Goal: Find specific page/section: Find specific page/section

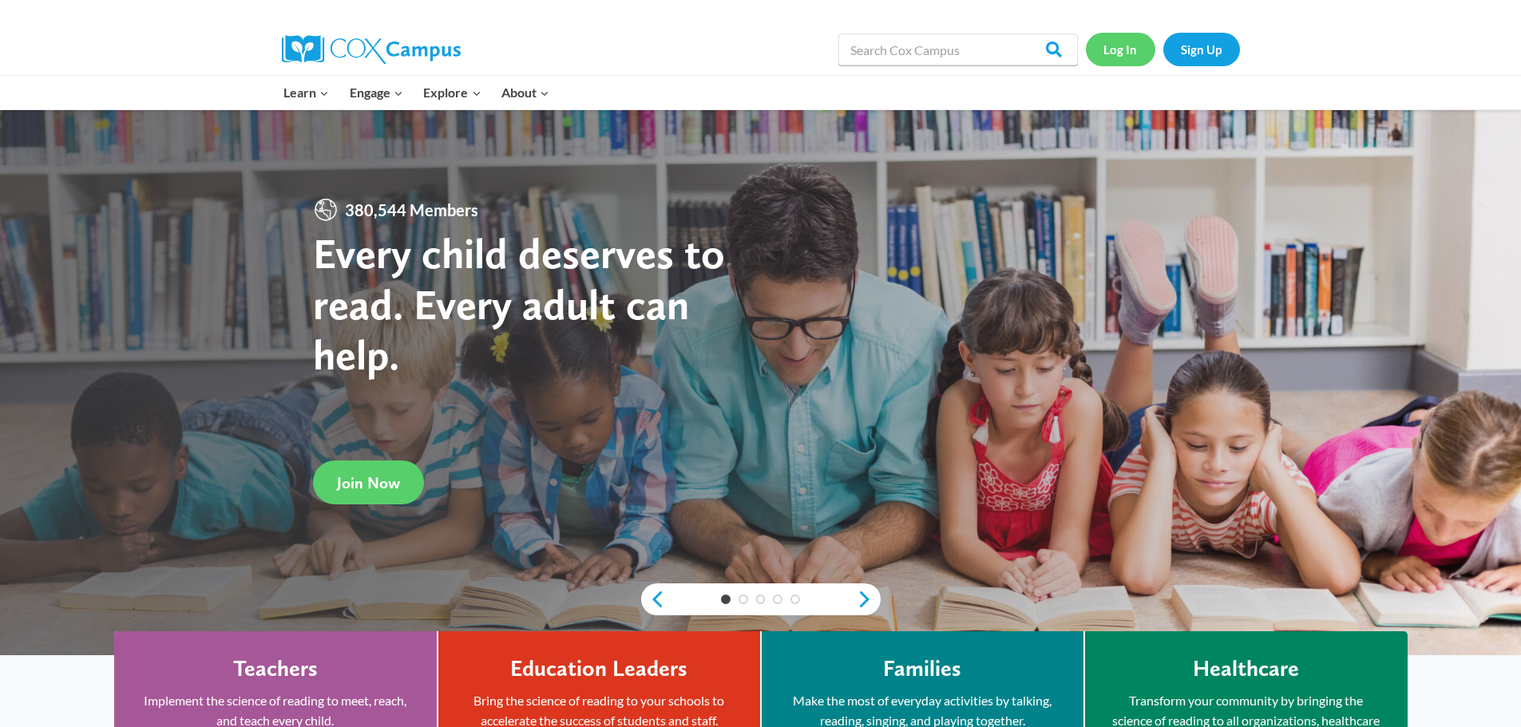
click at [1124, 53] on link "Log In" at bounding box center [1120, 49] width 69 height 33
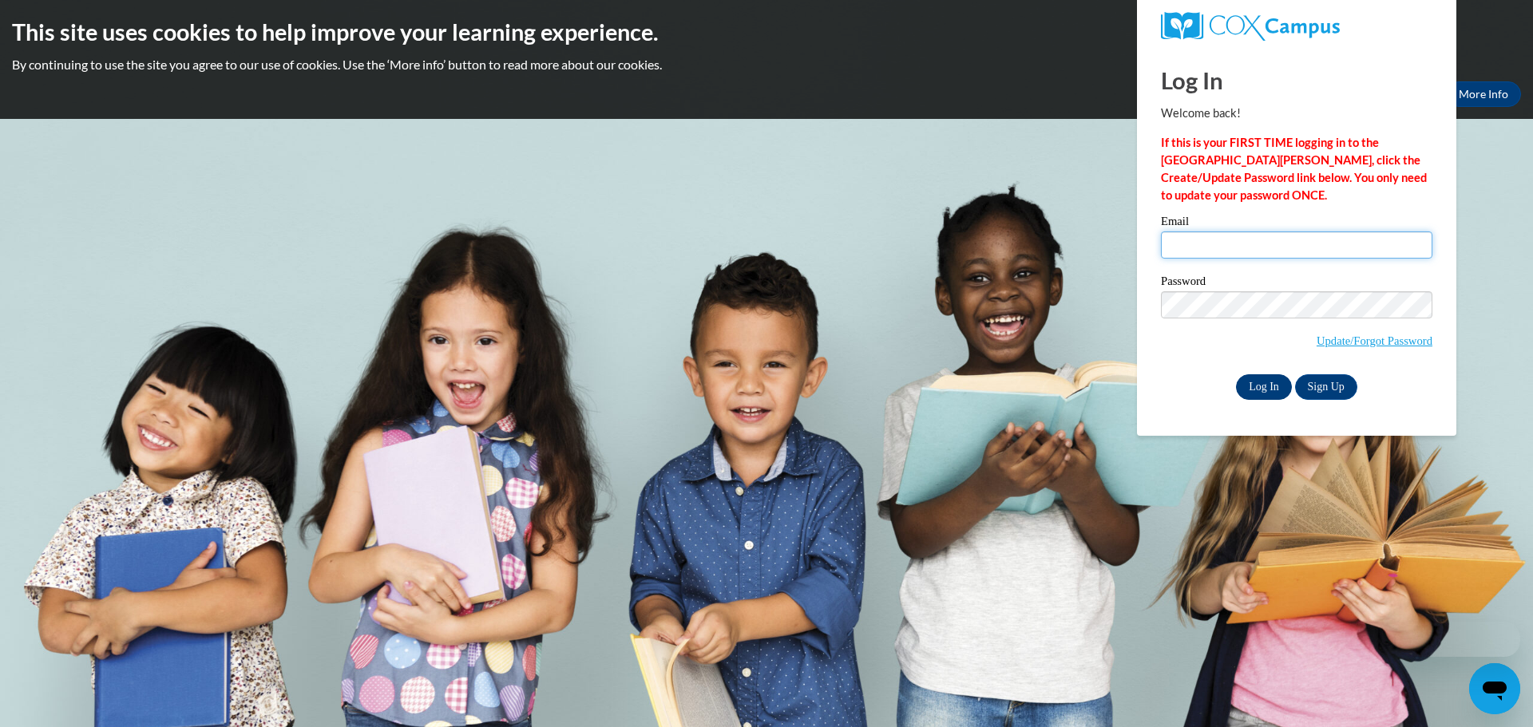
type input "jpierre@seymour.k12.wi.us"
click at [1264, 384] on input "Log In" at bounding box center [1264, 387] width 56 height 26
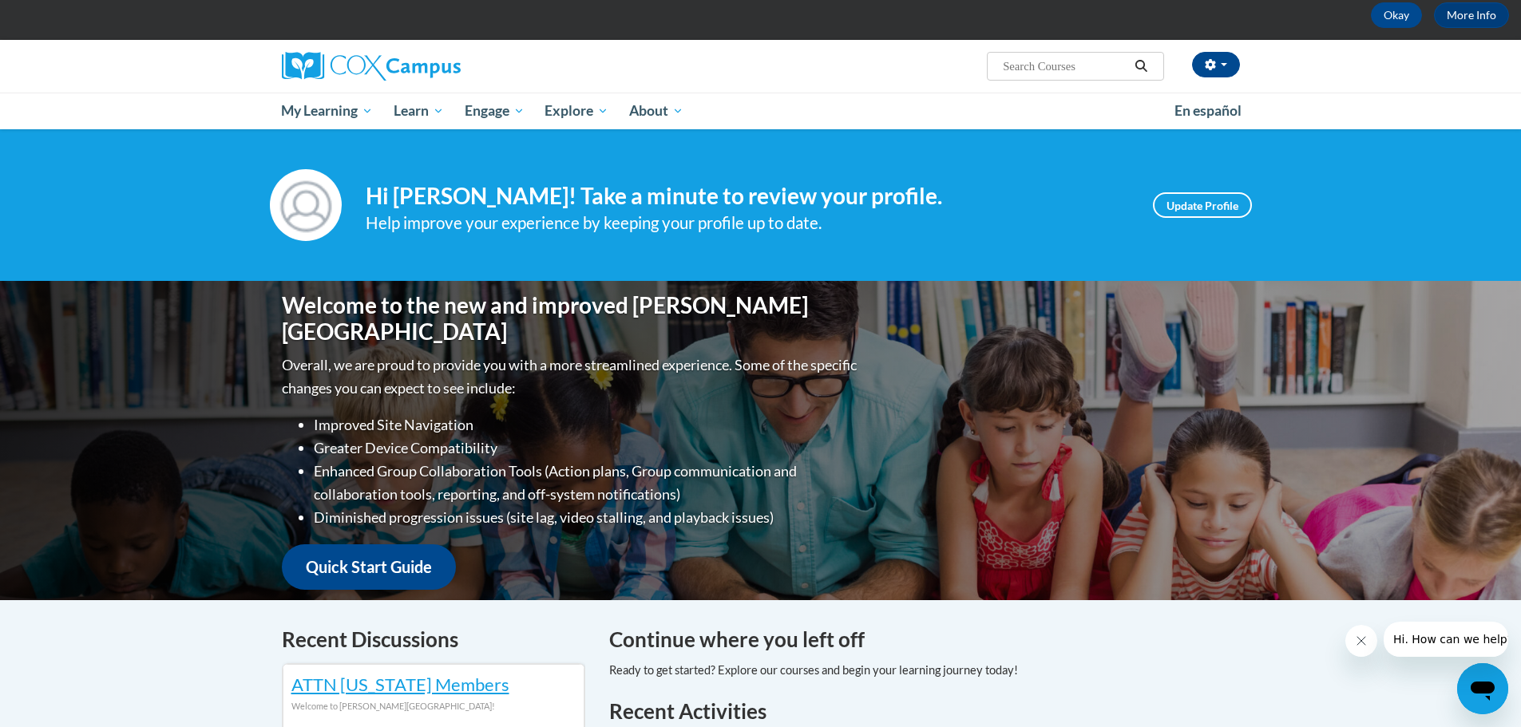
scroll to position [80, 0]
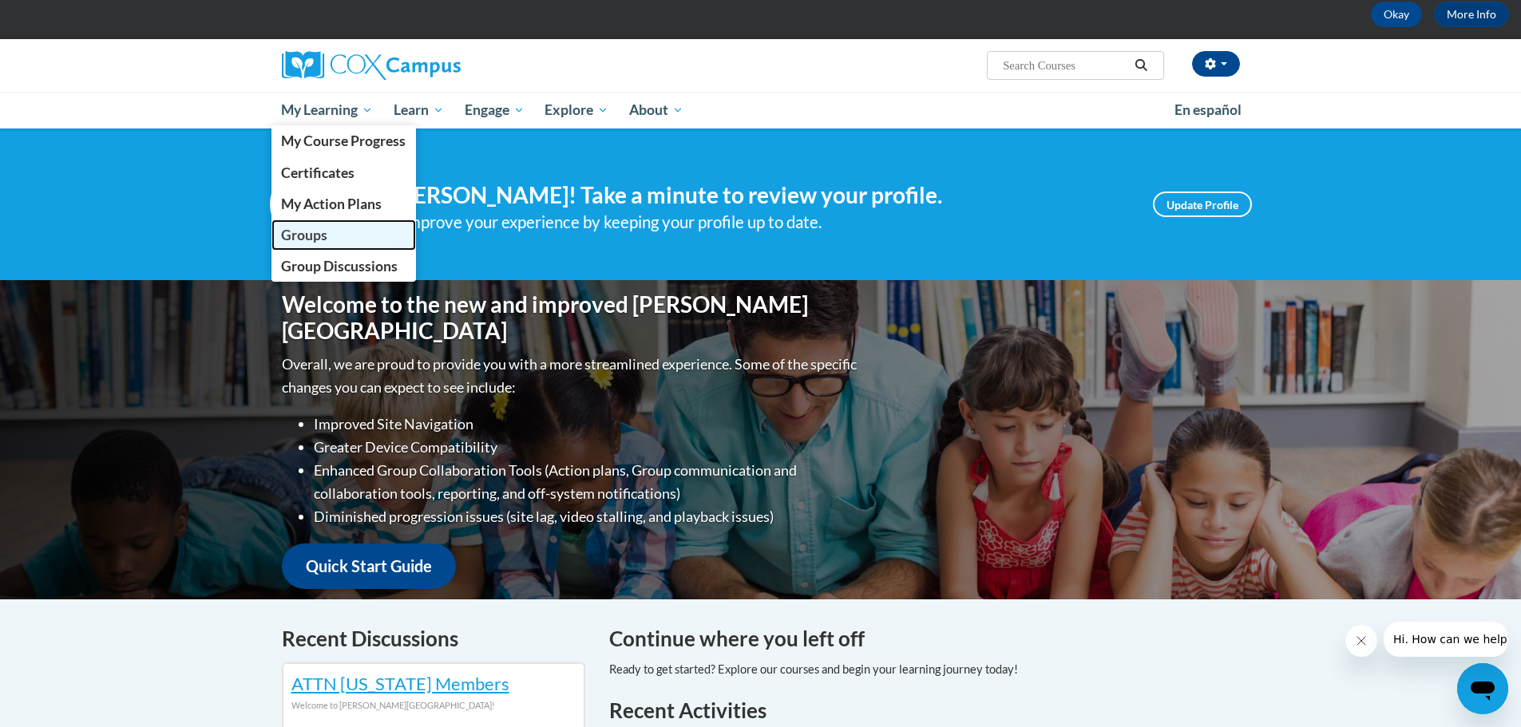
click at [310, 237] on span "Groups" at bounding box center [304, 235] width 46 height 17
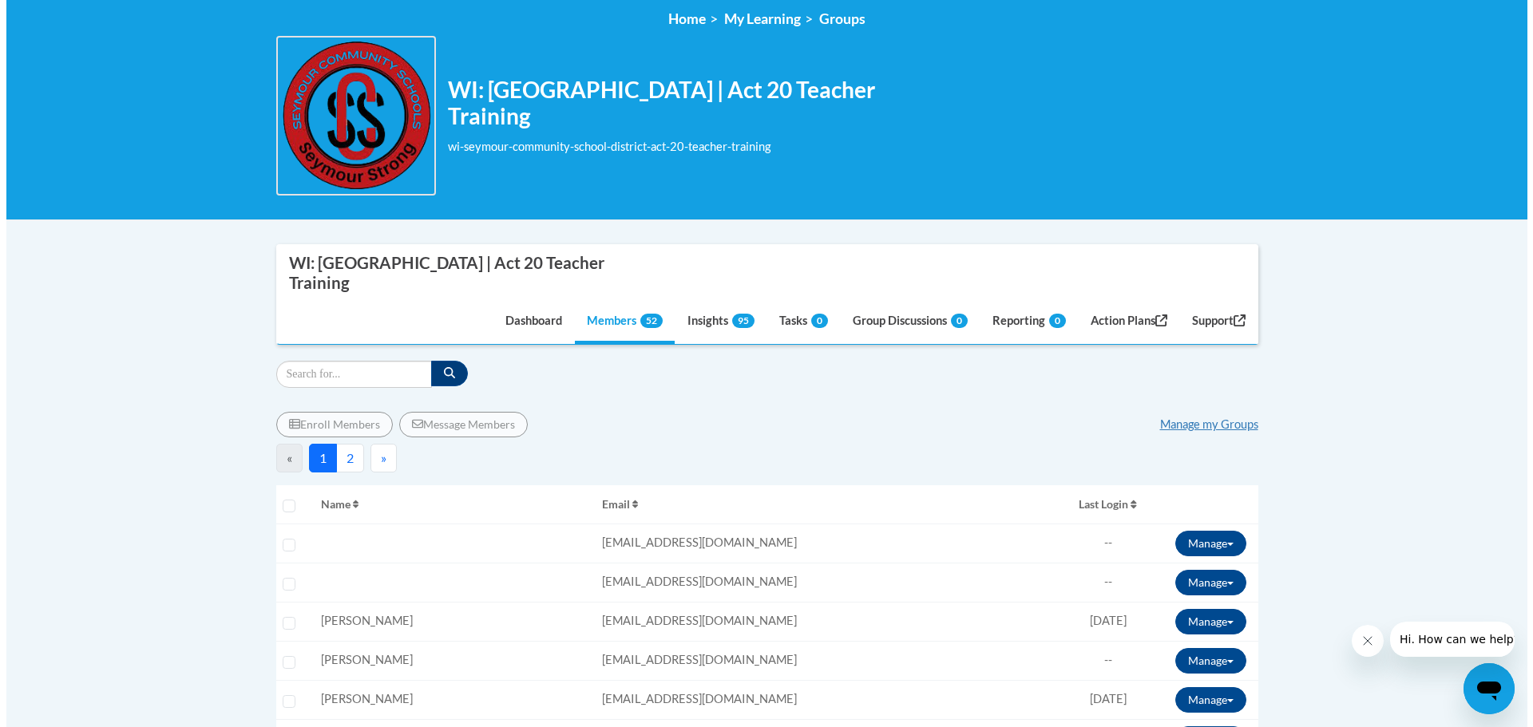
scroll to position [240, 0]
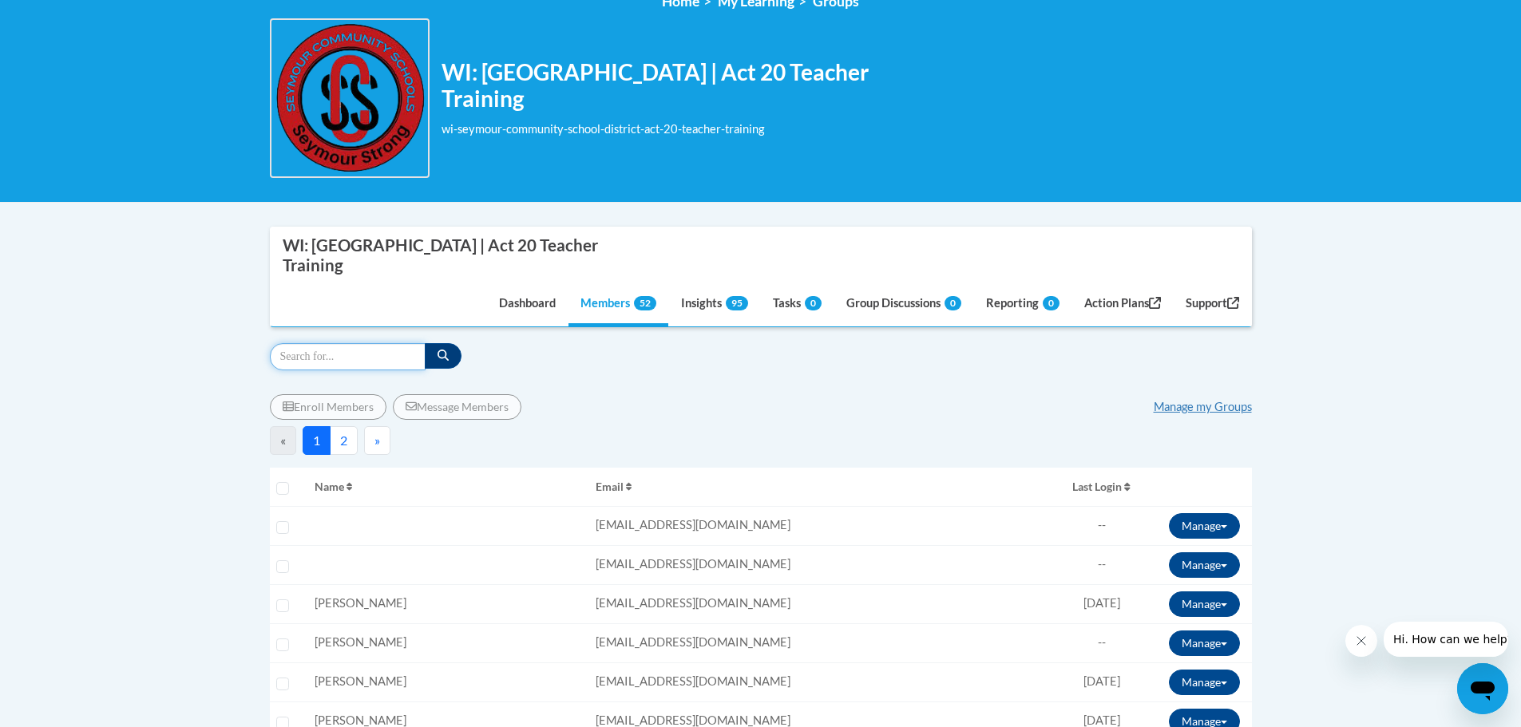
click at [334, 354] on input "Search" at bounding box center [348, 356] width 156 height 27
type input "[PERSON_NAME]"
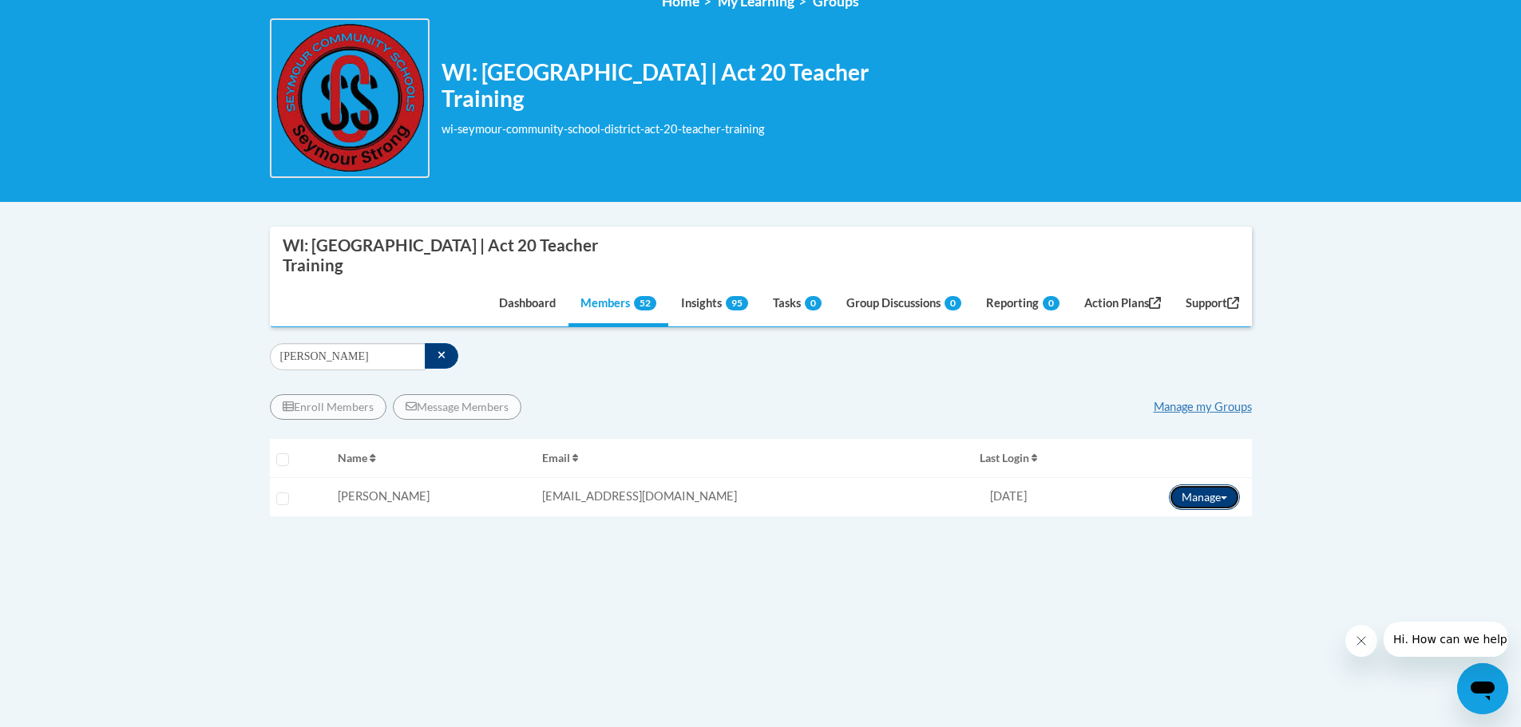
click at [1201, 498] on button "Manage" at bounding box center [1204, 498] width 71 height 26
click at [1183, 551] on link "View Transcript" at bounding box center [1174, 555] width 141 height 26
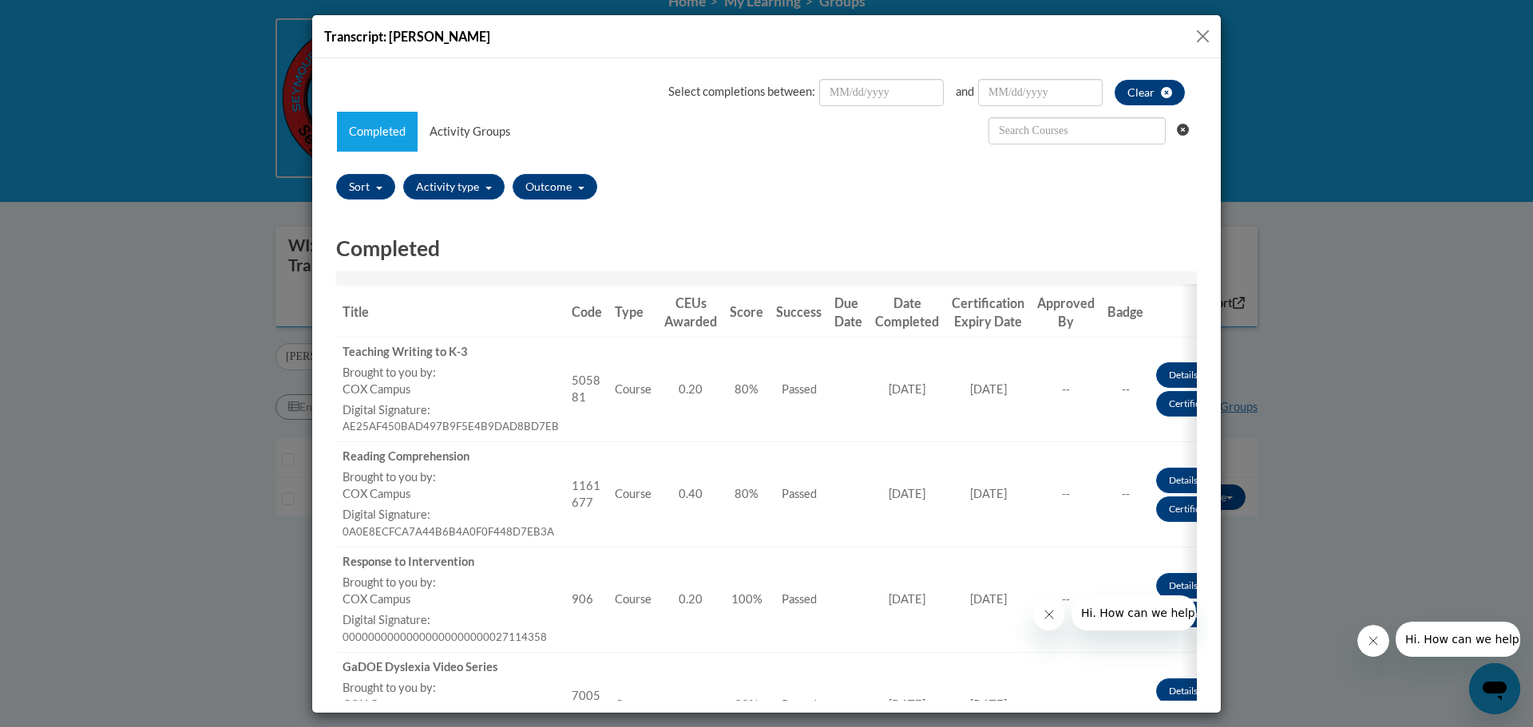
scroll to position [0, 0]
